Goal: Information Seeking & Learning: Learn about a topic

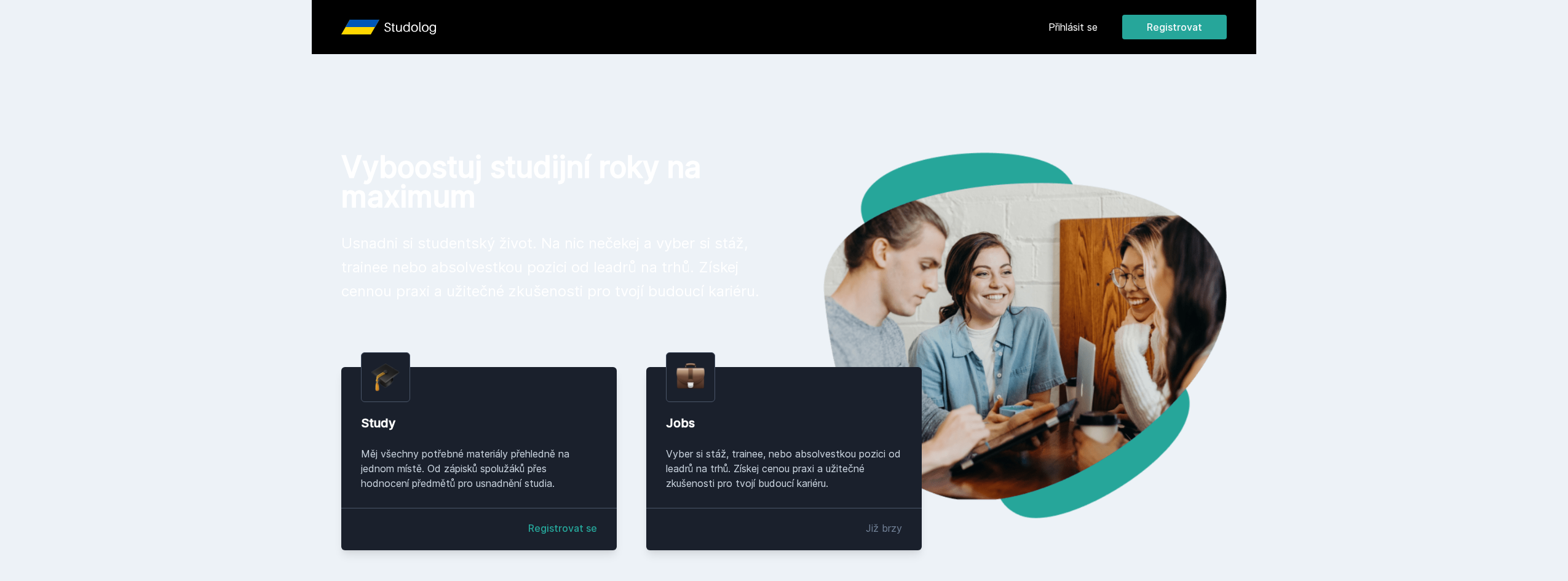
click at [1095, 33] on link "Přihlásit se" at bounding box center [1073, 27] width 49 height 15
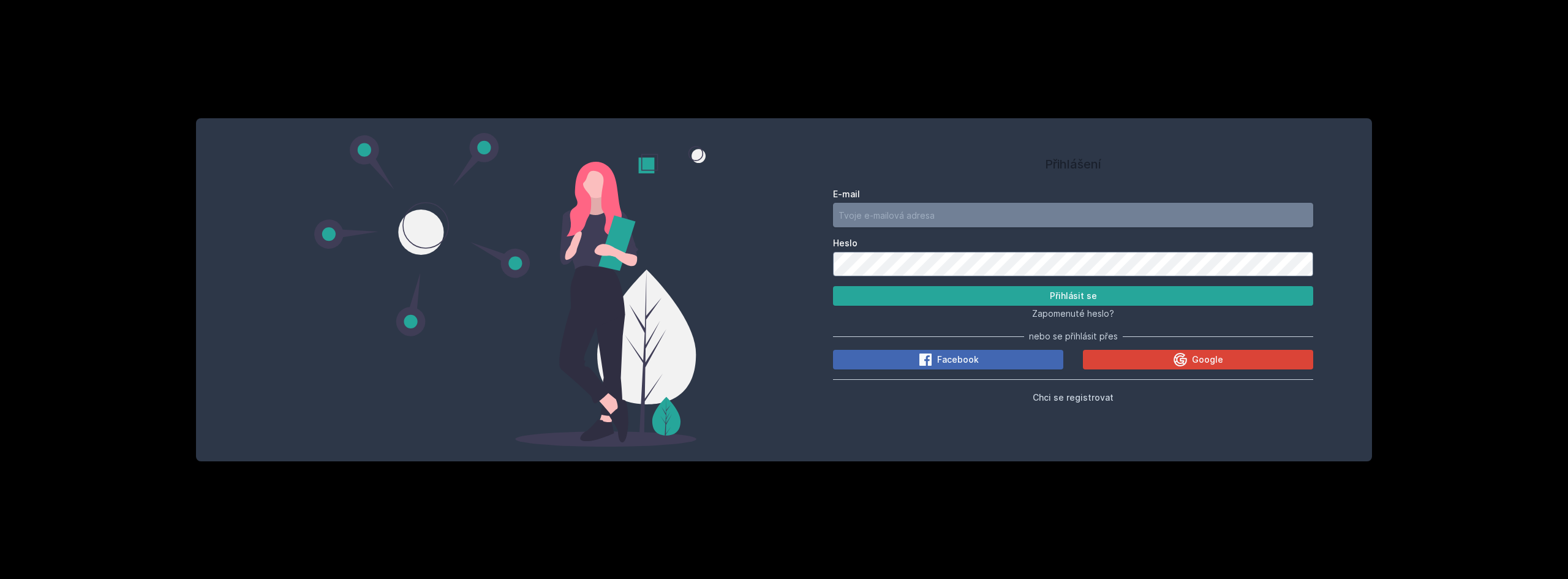
click at [987, 212] on input "E-mail" at bounding box center [1074, 215] width 480 height 24
type input "[EMAIL_ADDRESS][DOMAIN_NAME]"
click at [834, 286] on button "Přihlásit se" at bounding box center [1074, 296] width 480 height 20
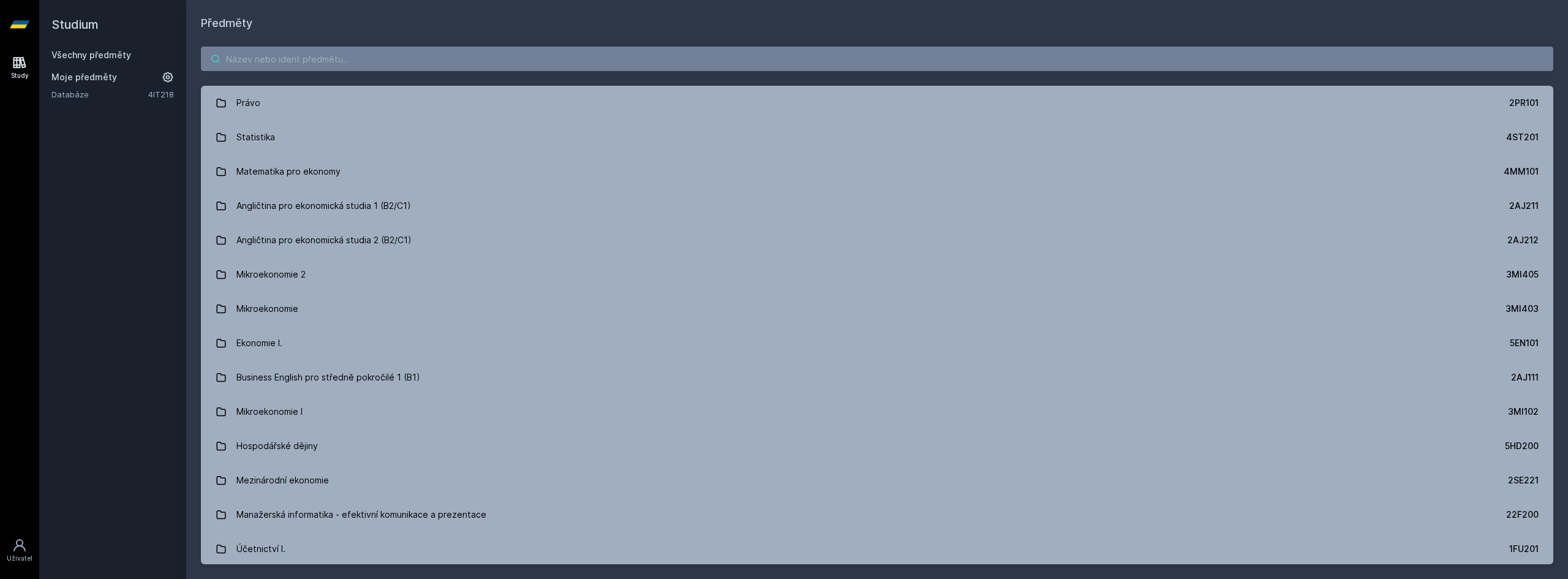
click at [608, 55] on input "search" at bounding box center [877, 59] width 1353 height 24
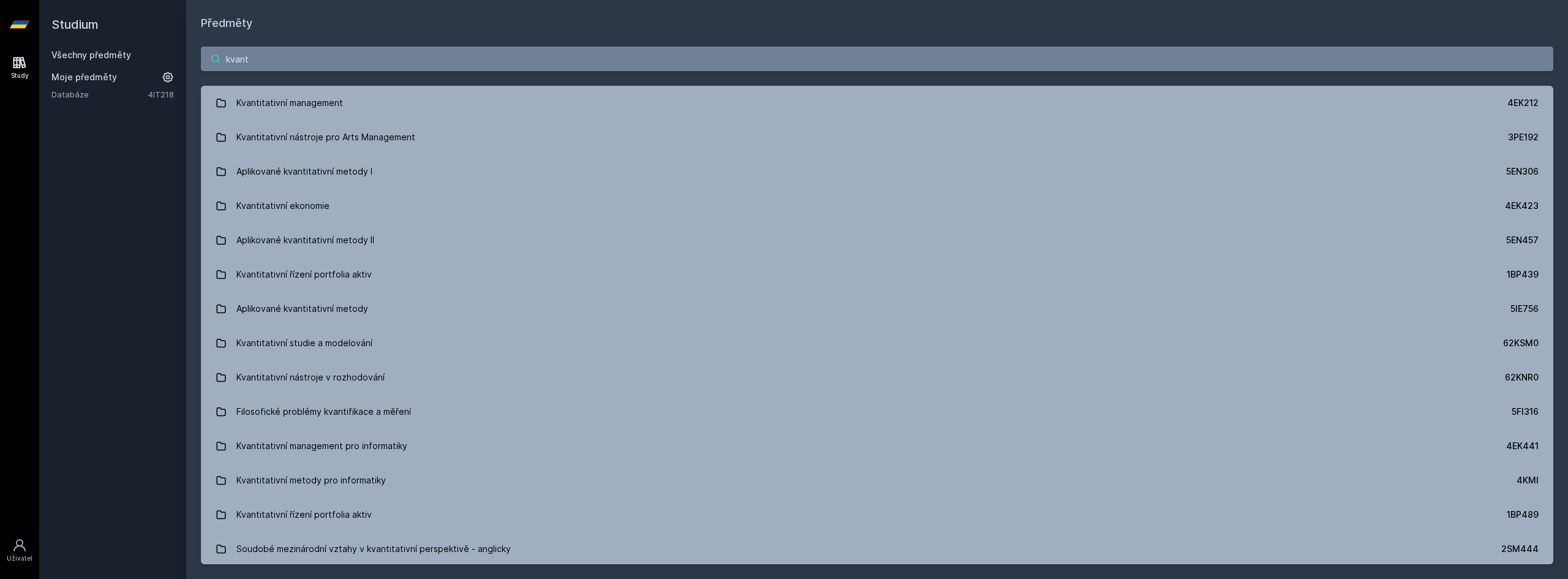
type input "kvant"
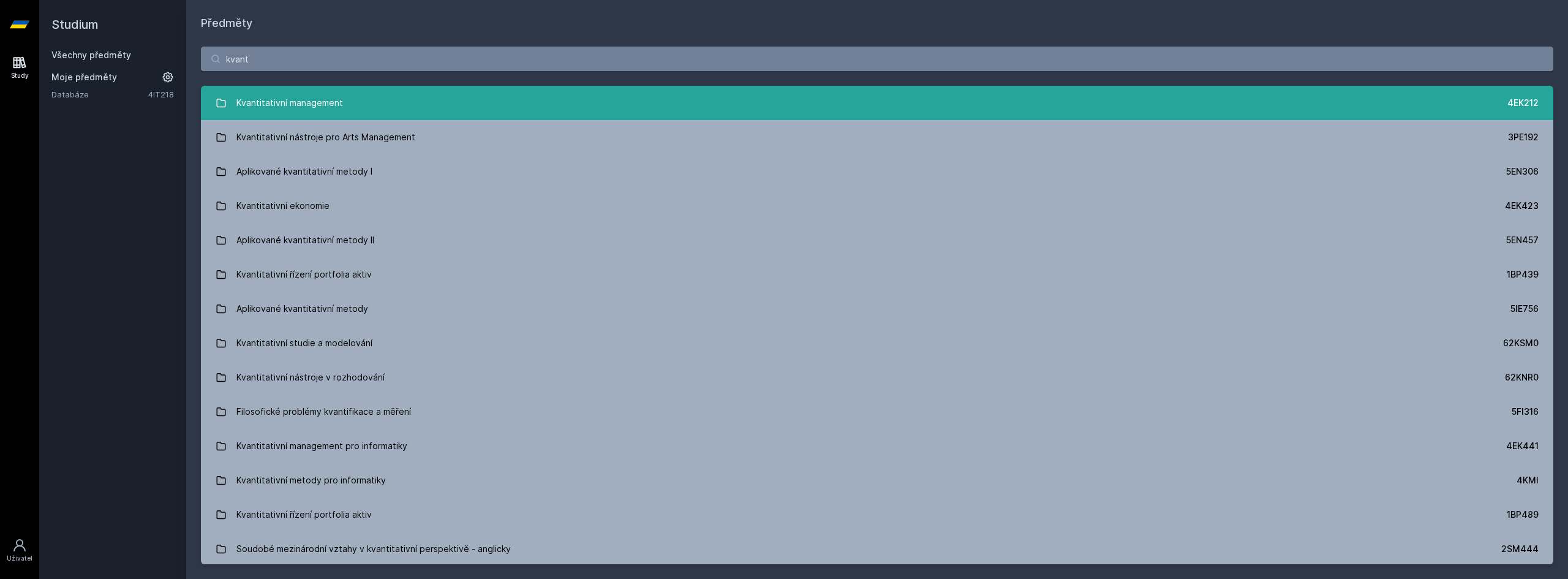
click at [447, 104] on link "Kvantitativní management 4EK212" at bounding box center [877, 102] width 1353 height 35
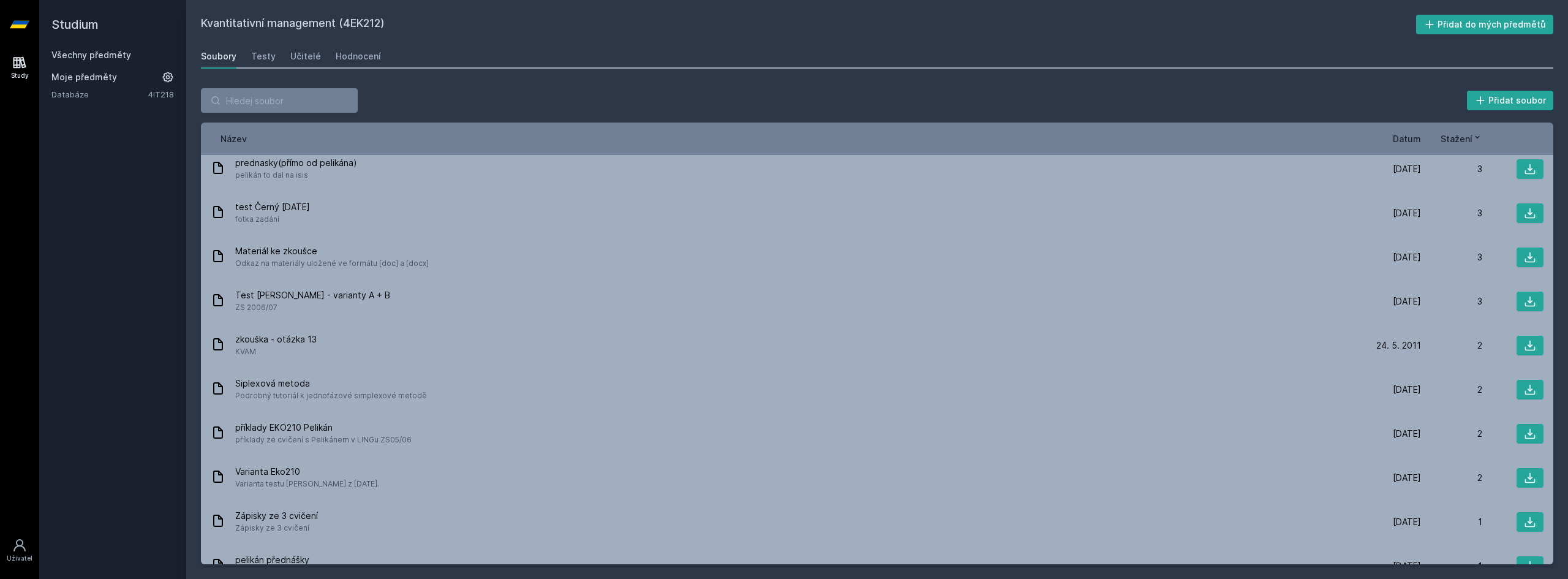
scroll to position [1593, 0]
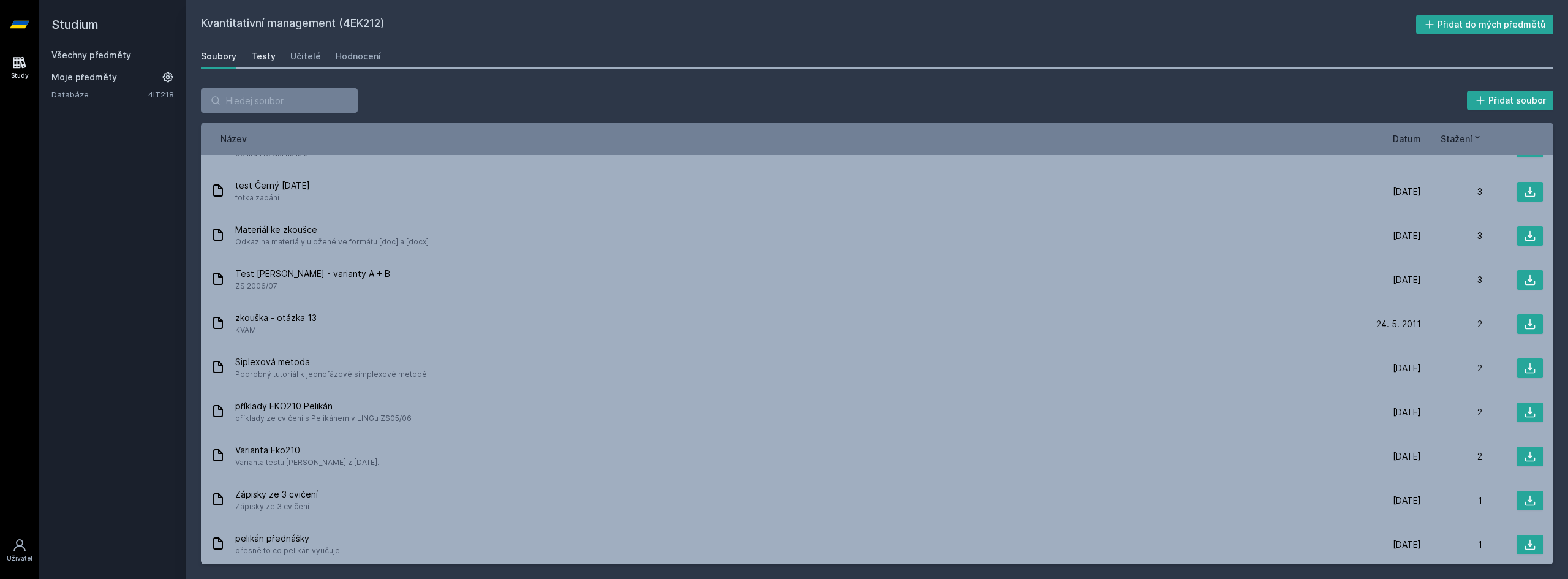
click at [263, 49] on link "Testy" at bounding box center [263, 56] width 24 height 24
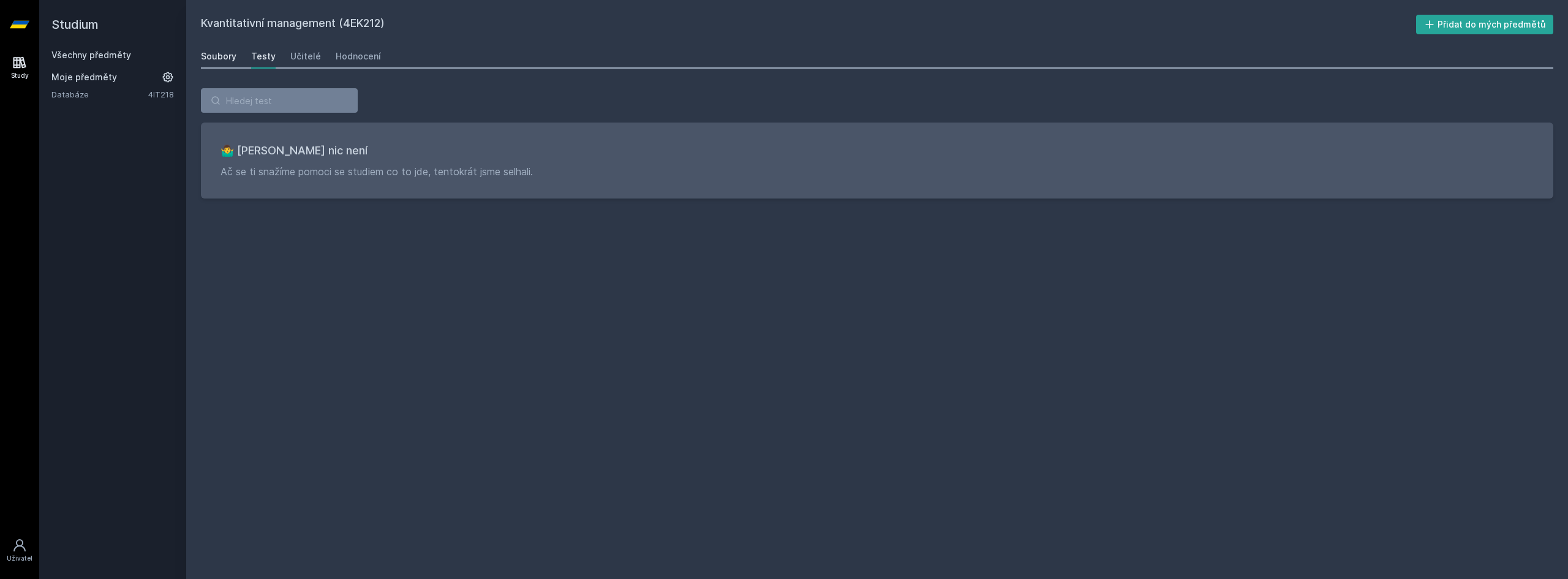
click at [215, 53] on div "Soubory" at bounding box center [218, 56] width 35 height 12
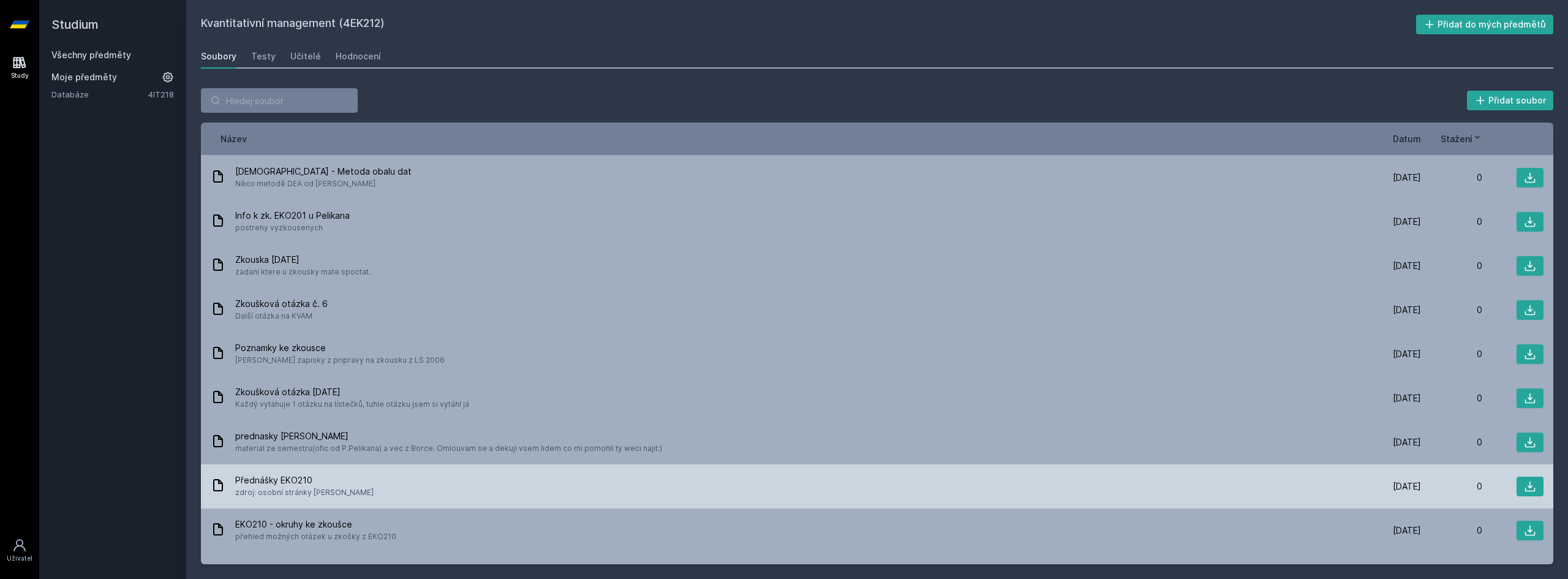
scroll to position [3447, 0]
